Goal: Task Accomplishment & Management: Use online tool/utility

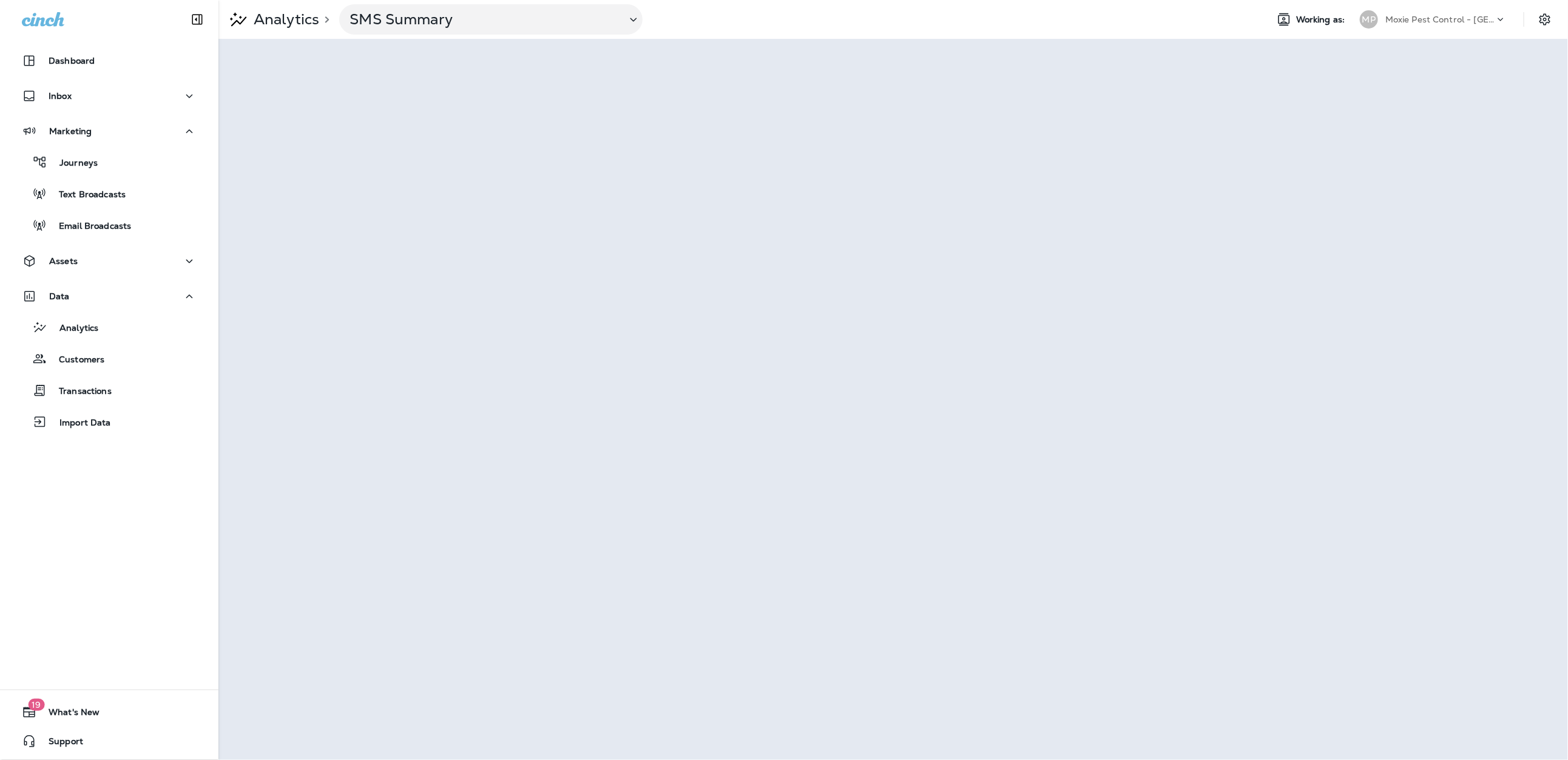
click at [1414, 18] on p "Moxie Pest Control - [GEOGRAPHIC_DATA]" at bounding box center [1440, 19] width 109 height 9
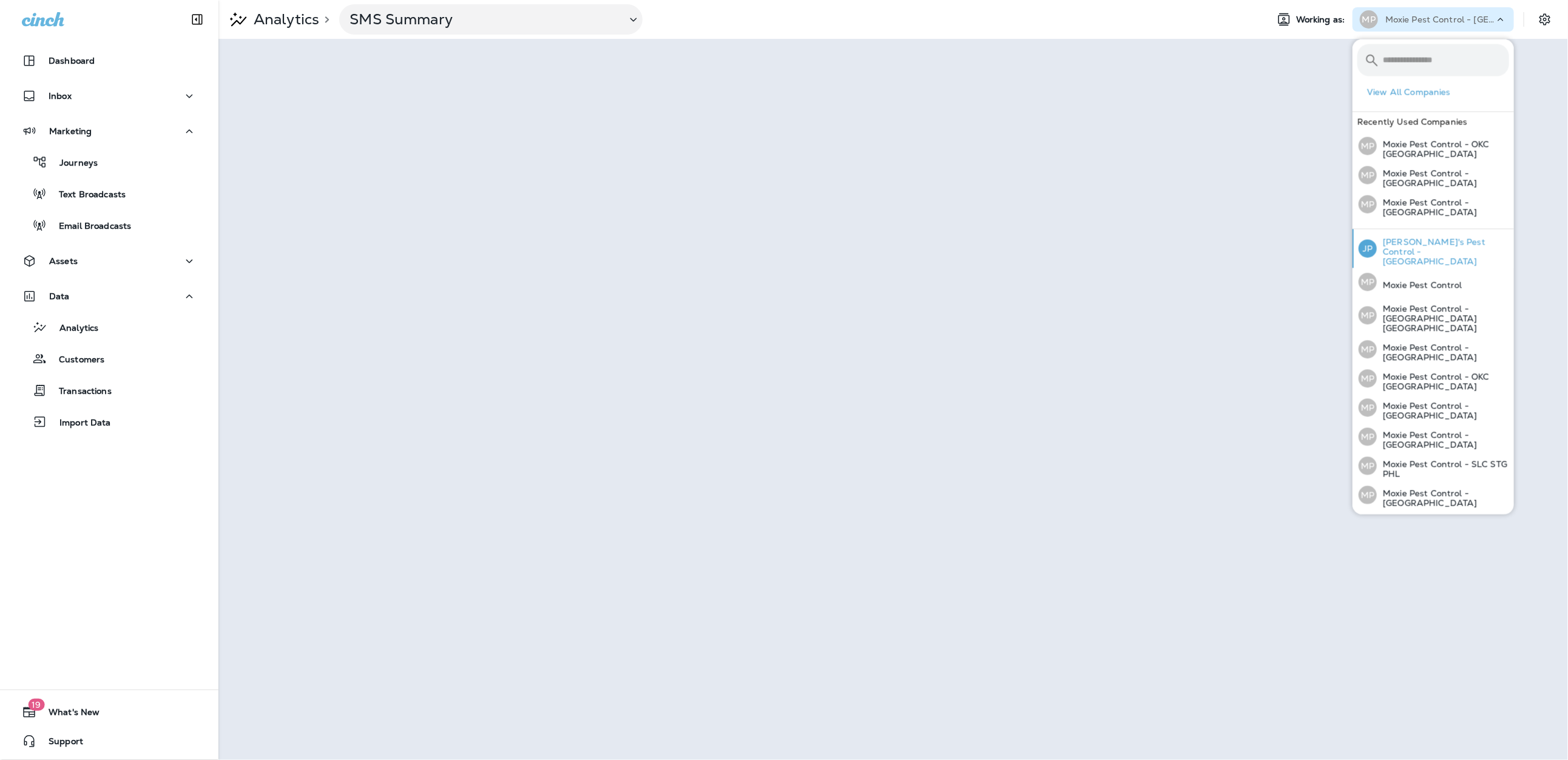
click at [1391, 243] on p "[PERSON_NAME]'s Pest Control - [GEOGRAPHIC_DATA]" at bounding box center [1443, 252] width 133 height 29
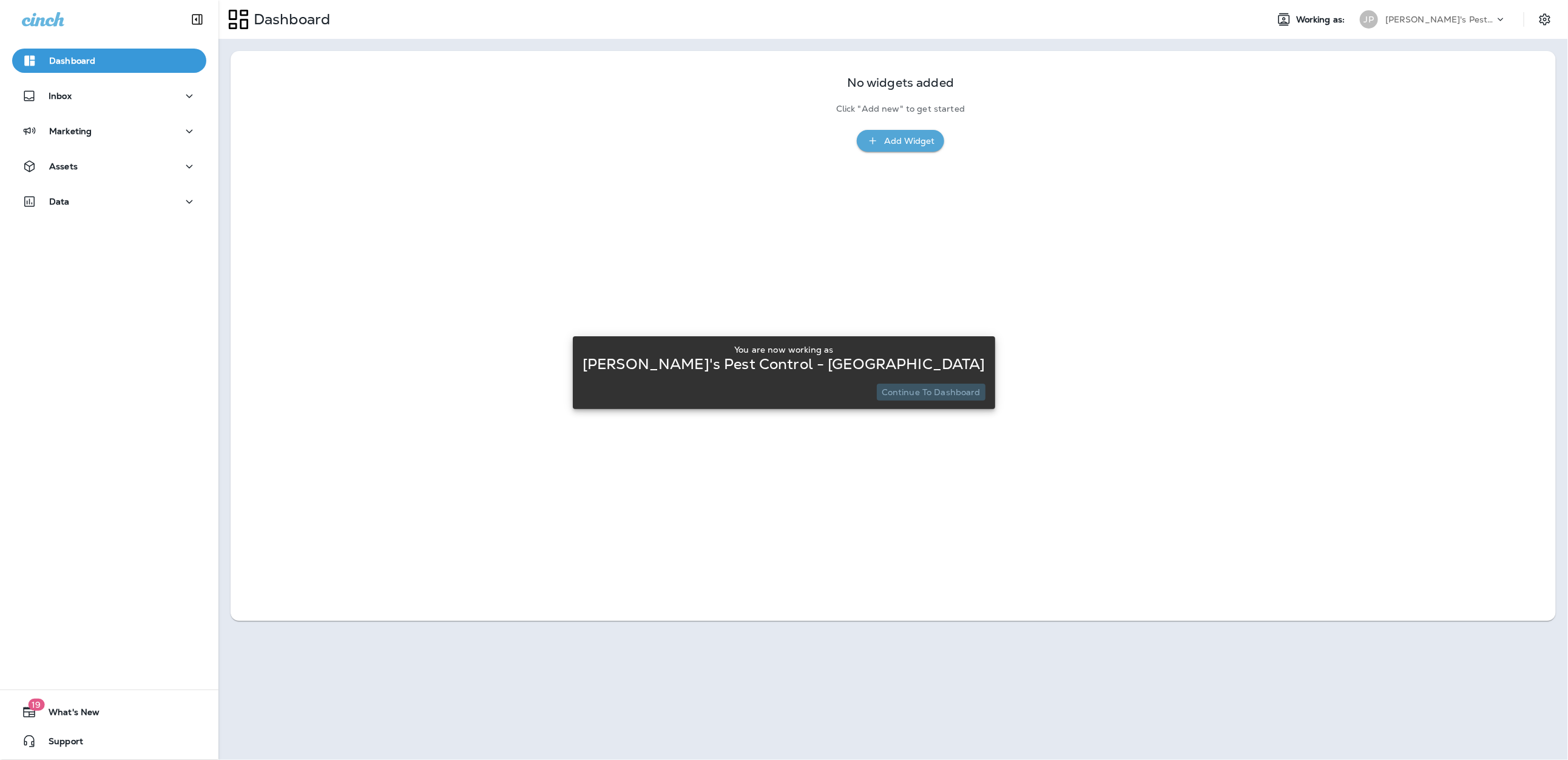
click at [906, 396] on p "Continue to Dashboard" at bounding box center [931, 391] width 99 height 9
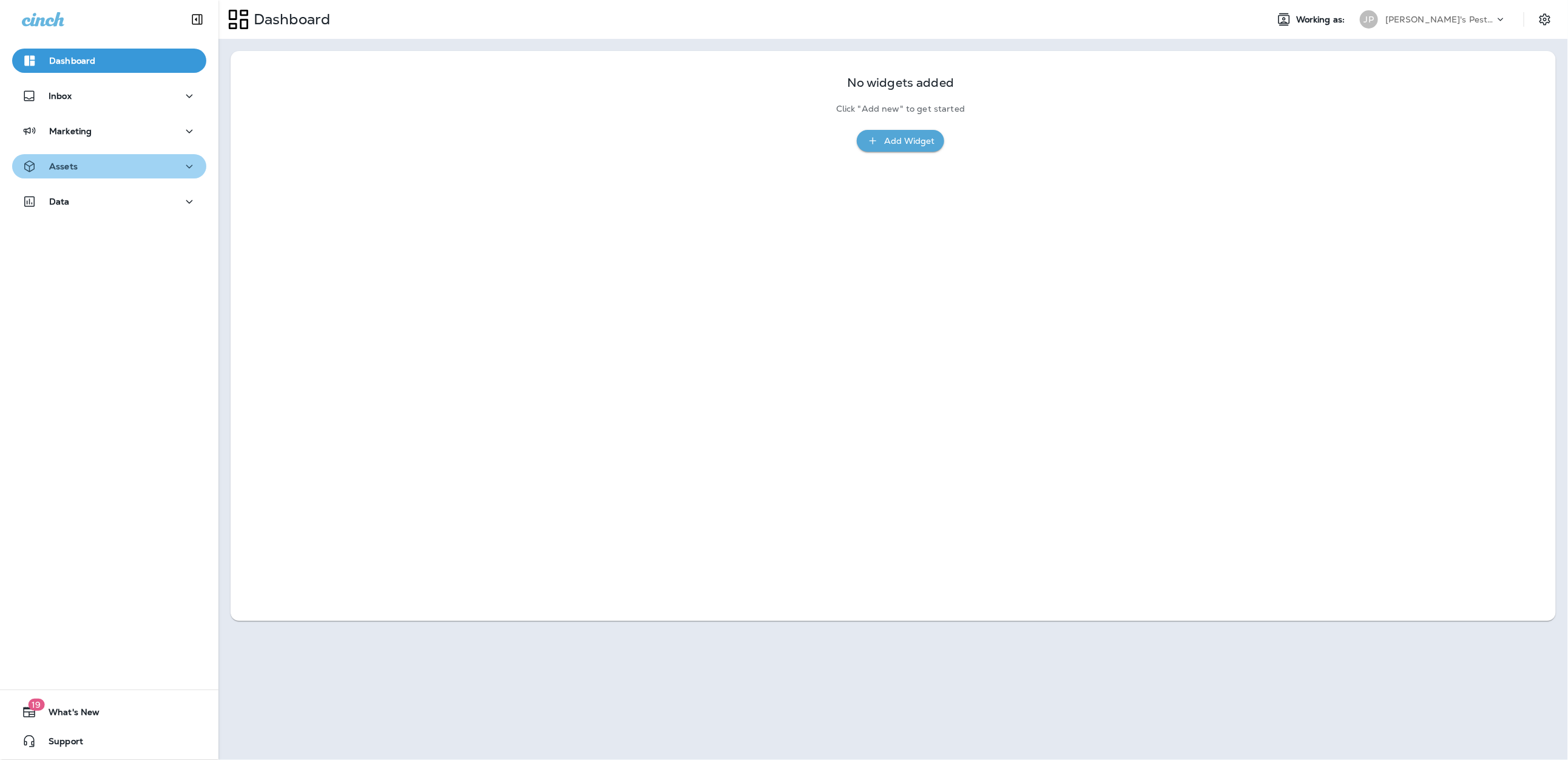
click at [62, 165] on p "Assets" at bounding box center [63, 165] width 28 height 9
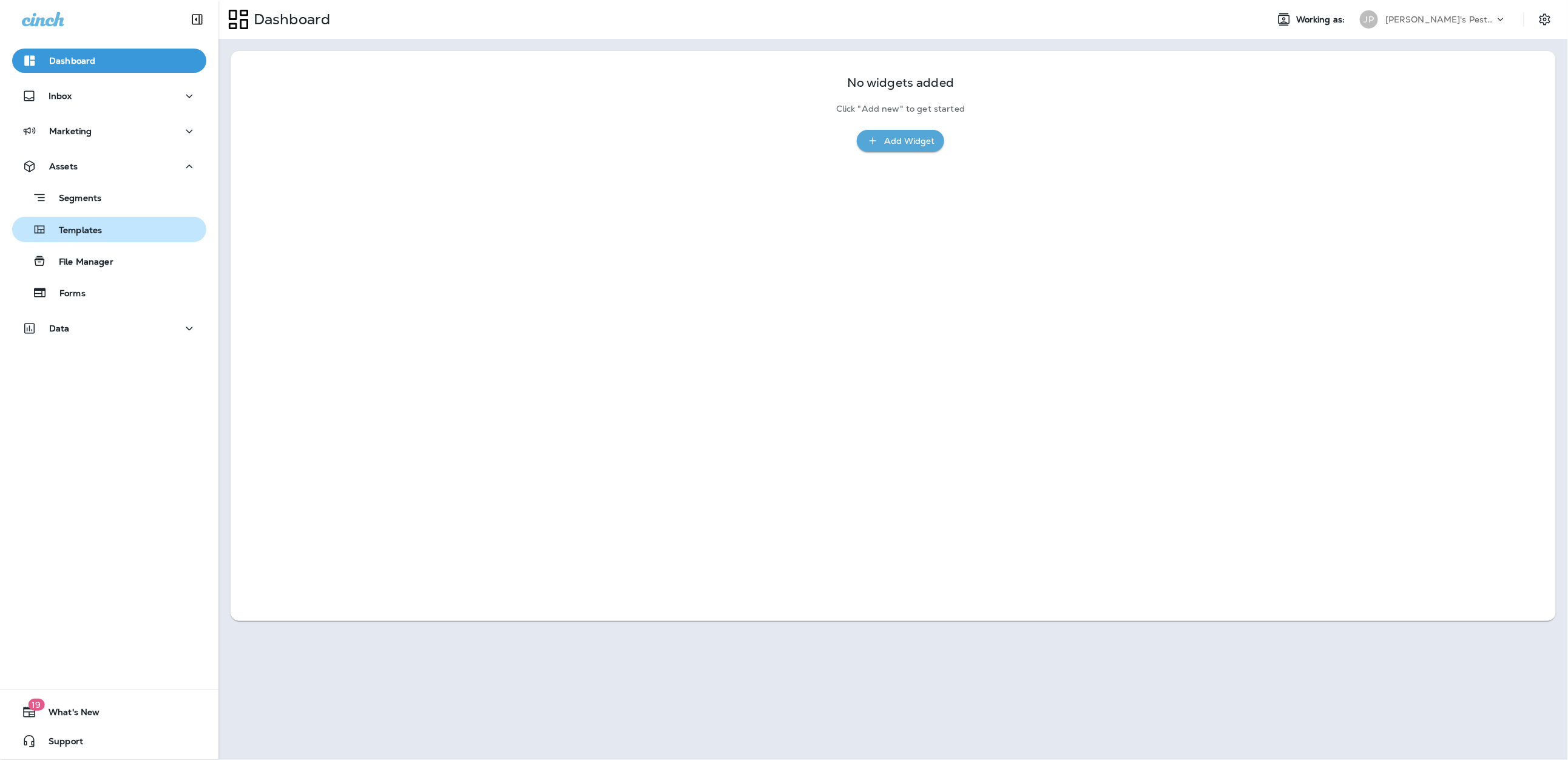
click at [72, 223] on div "Templates" at bounding box center [59, 229] width 85 height 18
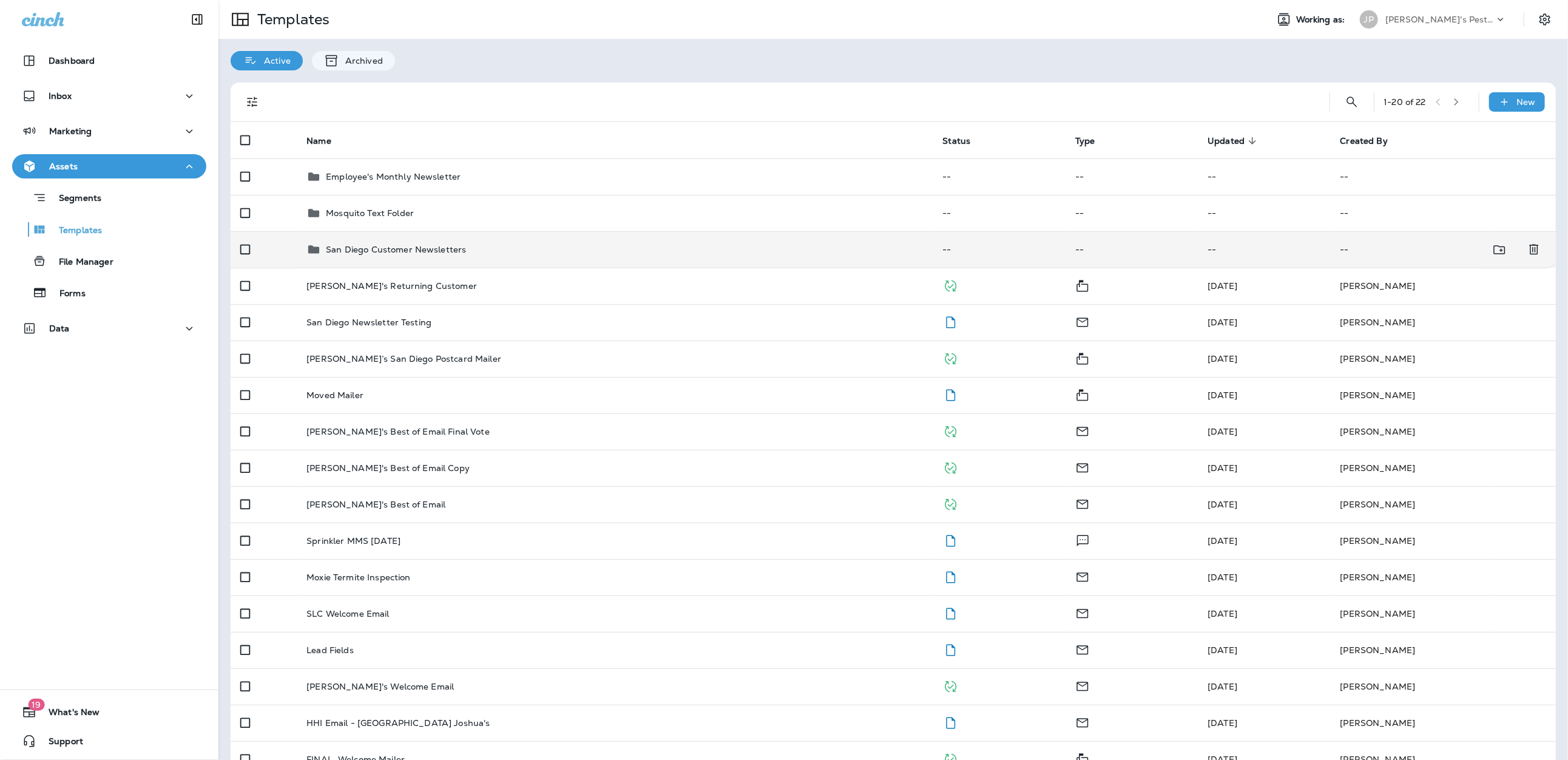
click at [376, 251] on p "San Diego Customer Newsletters" at bounding box center [395, 249] width 140 height 9
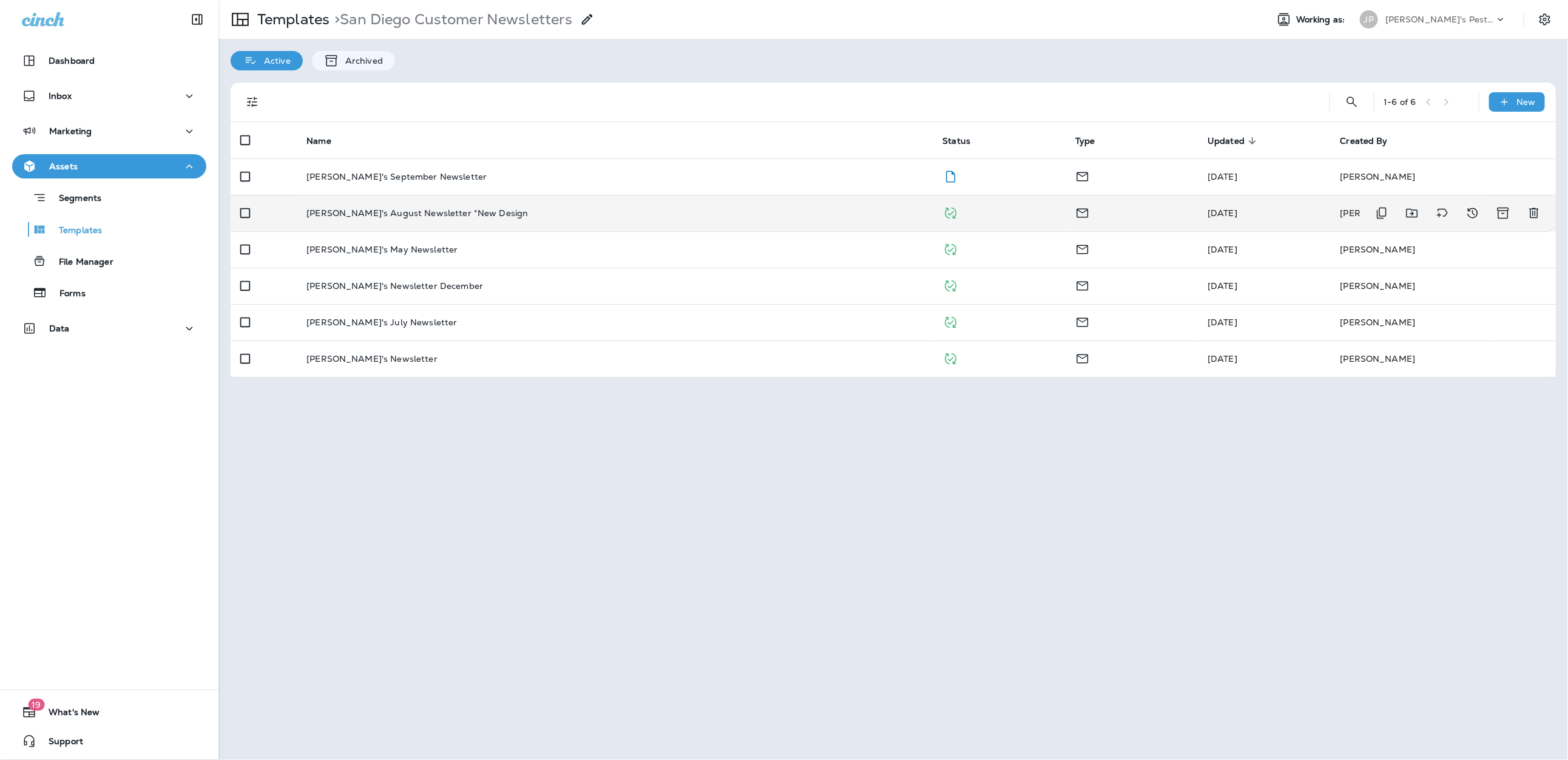
click at [391, 213] on p "[PERSON_NAME]'s August Newsletter *New Design" at bounding box center [417, 213] width 221 height 9
